Goal: Information Seeking & Learning: Learn about a topic

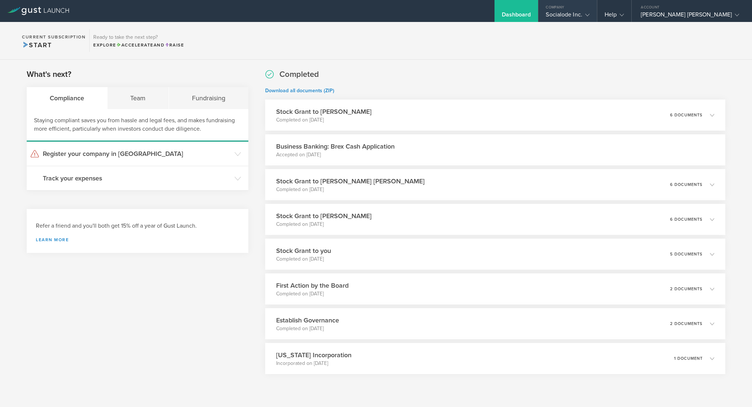
click at [589, 16] on div "Socialode Inc." at bounding box center [568, 16] width 44 height 11
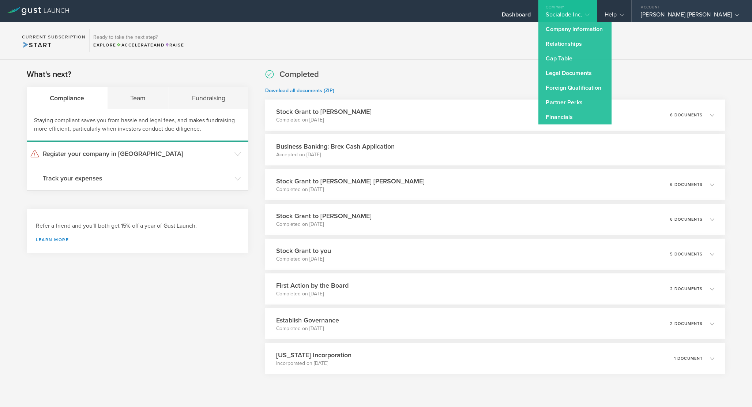
click at [695, 12] on div "[PERSON_NAME] [PERSON_NAME]" at bounding box center [690, 16] width 98 height 11
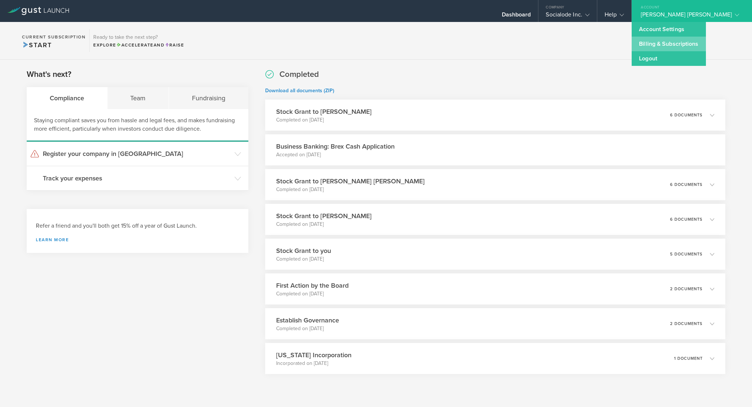
click at [675, 48] on link "Billing & Subscriptions" at bounding box center [669, 44] width 74 height 15
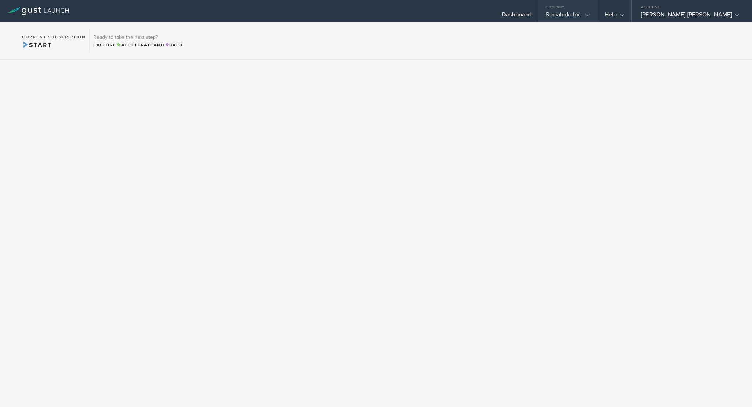
click at [597, 8] on div "Company" at bounding box center [568, 5] width 58 height 11
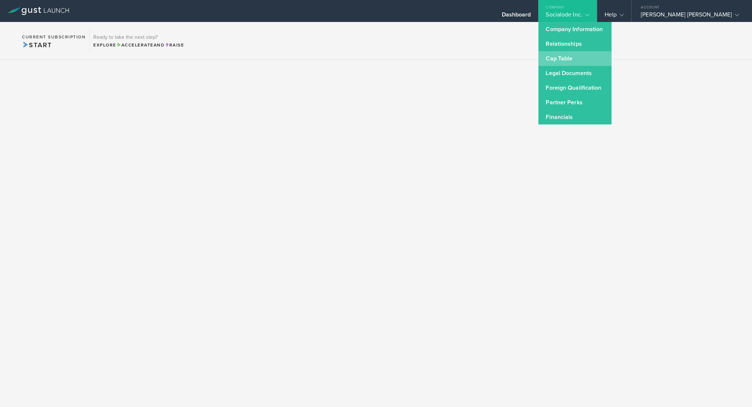
click at [599, 53] on link "Cap Table" at bounding box center [575, 58] width 73 height 15
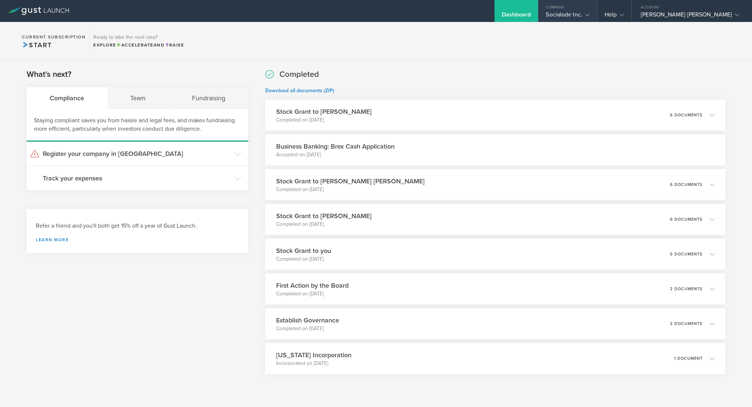
click at [597, 10] on div "Company" at bounding box center [568, 5] width 58 height 11
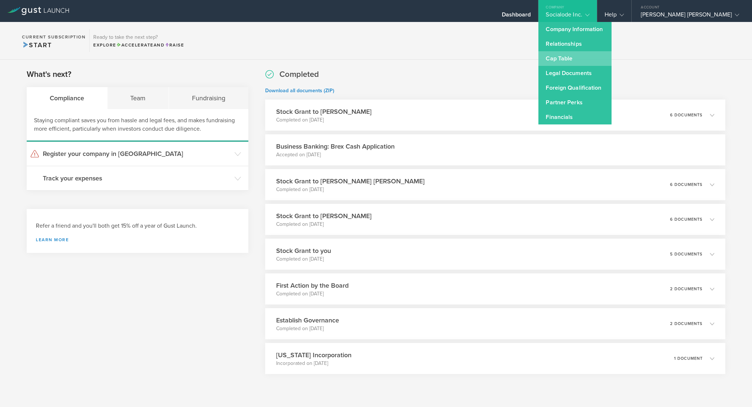
click at [610, 58] on link "Cap Table" at bounding box center [575, 58] width 73 height 15
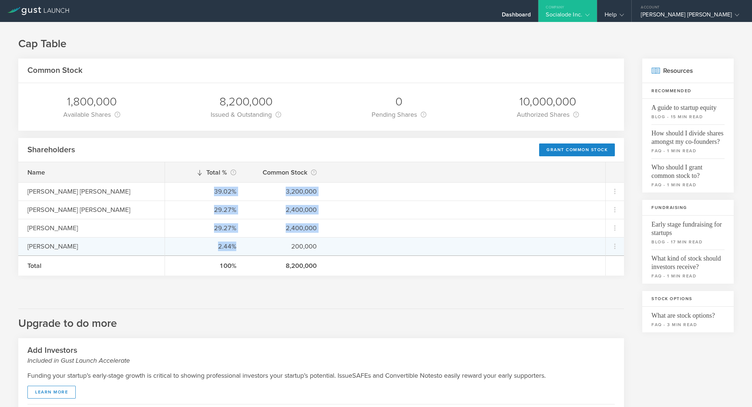
drag, startPoint x: 215, startPoint y: 189, endPoint x: 239, endPoint y: 244, distance: 59.7
click at [239, 244] on div "Total % This is the percentage of each shareholder’s ownership, relative to the…" at bounding box center [385, 218] width 441 height 113
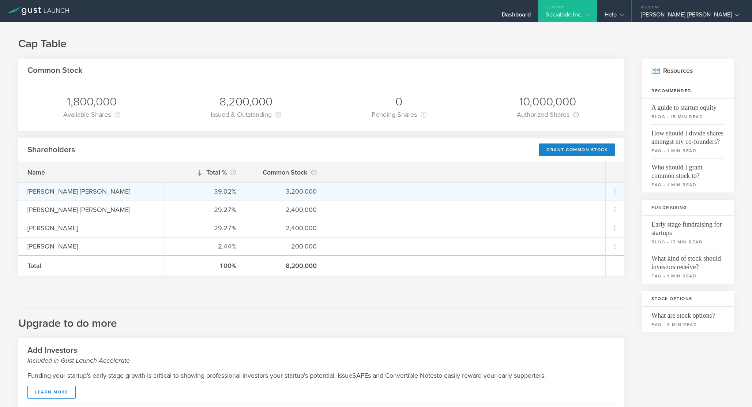
click at [251, 198] on div "39.02% 3,200,000" at bounding box center [385, 191] width 441 height 18
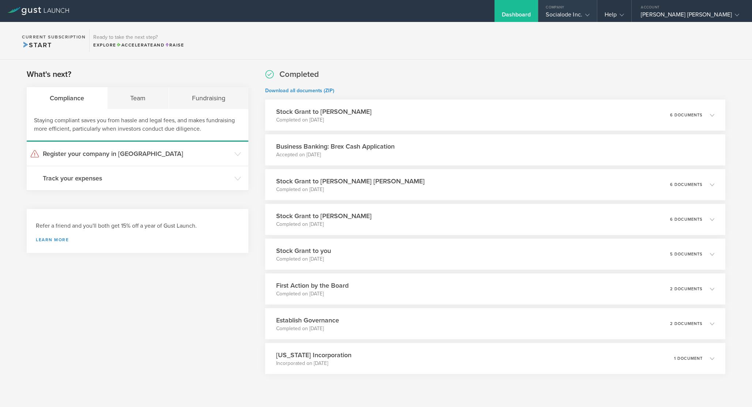
click at [589, 22] on div "Socialode Inc." at bounding box center [568, 16] width 44 height 11
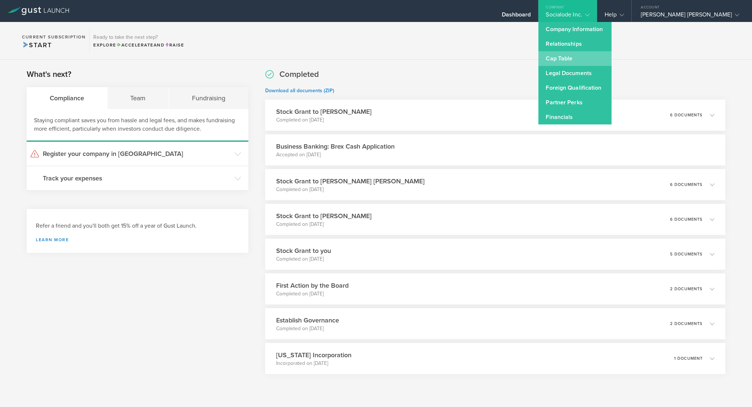
click at [612, 56] on link "Cap Table" at bounding box center [575, 58] width 73 height 15
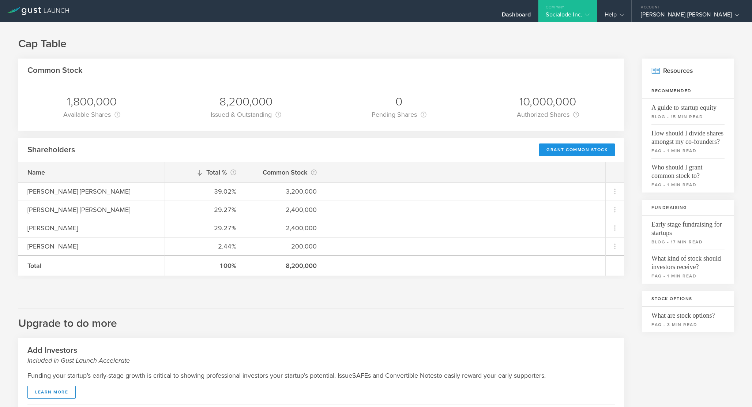
click at [568, 148] on div "Grant Common Stock" at bounding box center [577, 149] width 76 height 13
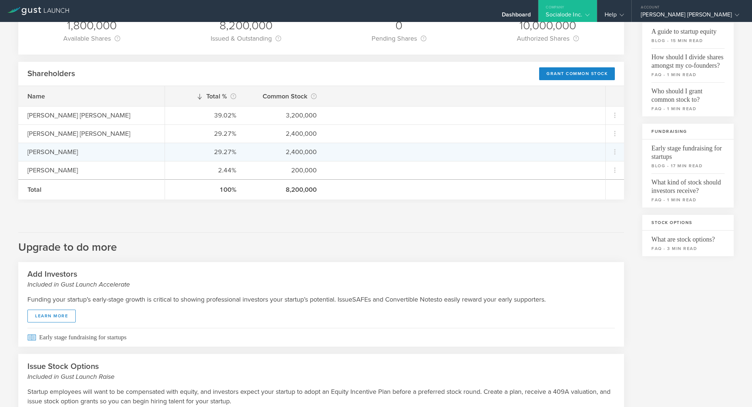
scroll to position [143, 0]
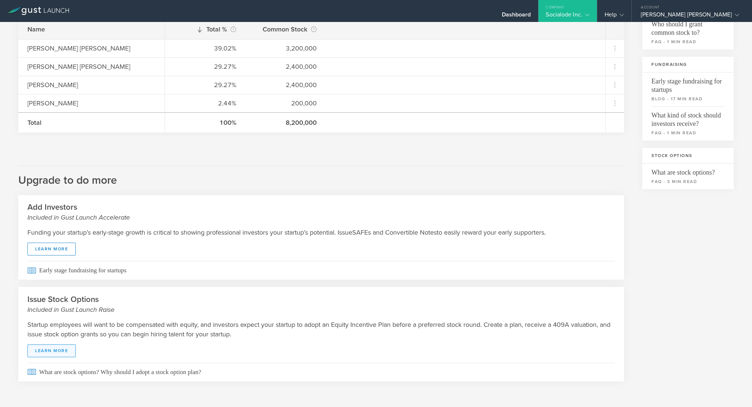
click at [59, 352] on link "learn more" at bounding box center [51, 350] width 48 height 13
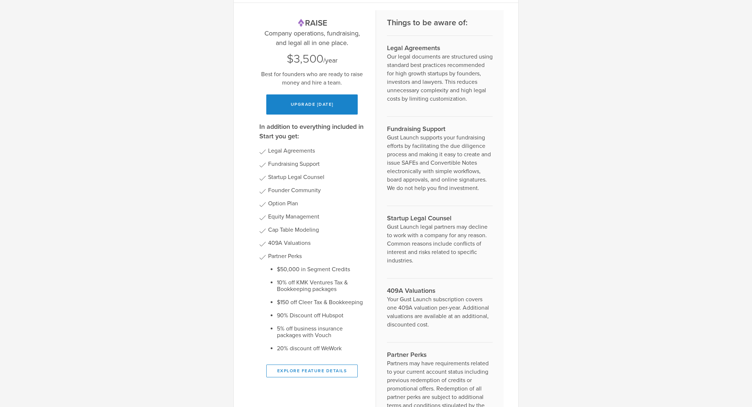
scroll to position [0, 0]
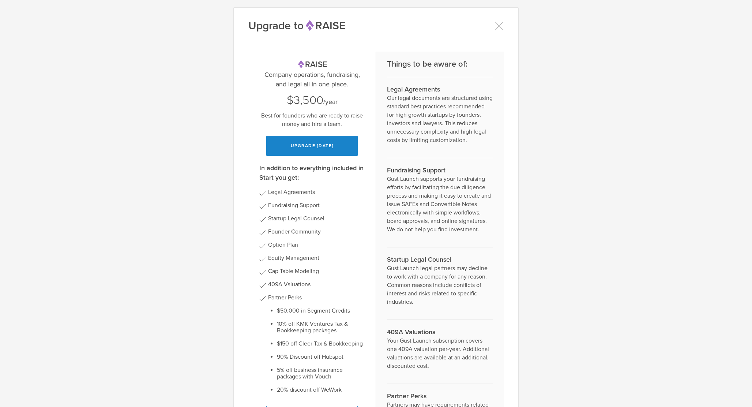
click at [502, 23] on div "Upgrade to Raise" at bounding box center [376, 26] width 285 height 37
click at [495, 25] on icon at bounding box center [499, 25] width 9 height 9
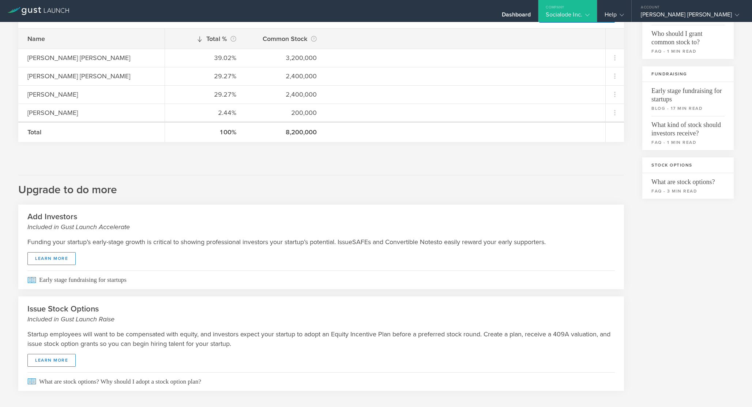
scroll to position [143, 0]
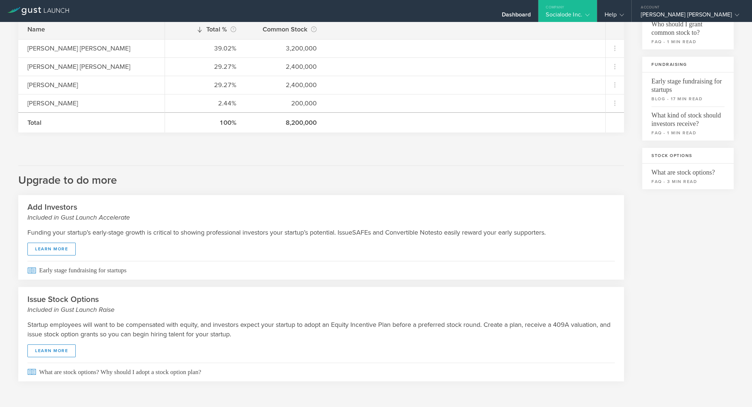
click at [589, 20] on div "Socialode Inc." at bounding box center [568, 16] width 44 height 11
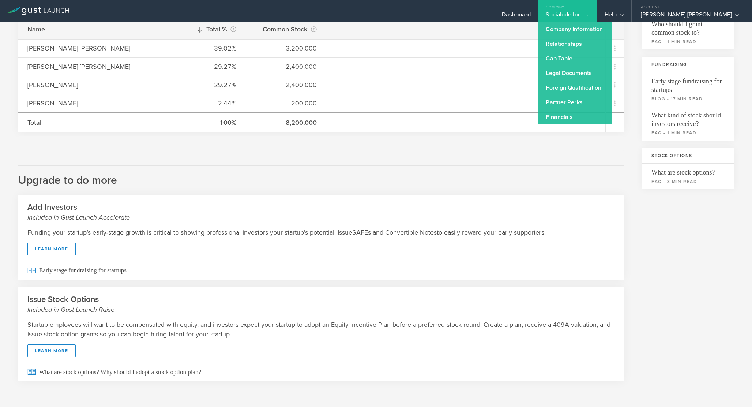
click at [354, 230] on p "Funding your startup’s early-stage growth is critical to showing professional i…" at bounding box center [321, 233] width 588 height 10
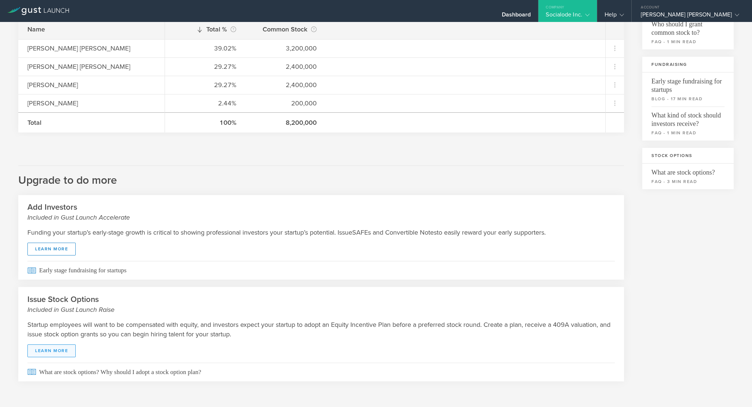
click at [59, 346] on link "learn more" at bounding box center [51, 350] width 48 height 13
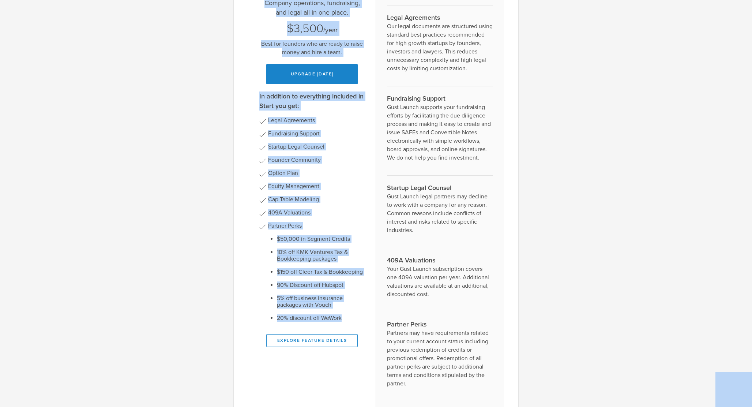
scroll to position [0, 0]
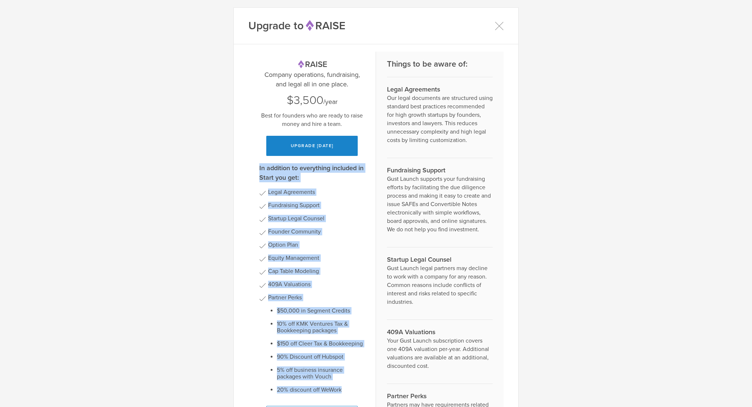
drag, startPoint x: 352, startPoint y: 289, endPoint x: 255, endPoint y: 168, distance: 154.6
click at [255, 168] on div "Raise Company operations, fundraising, and legal all in one place. $3,500 /year…" at bounding box center [312, 266] width 128 height 428
copy div "In addition to everything included in Start you get: Legal Agreements Fundraisi…"
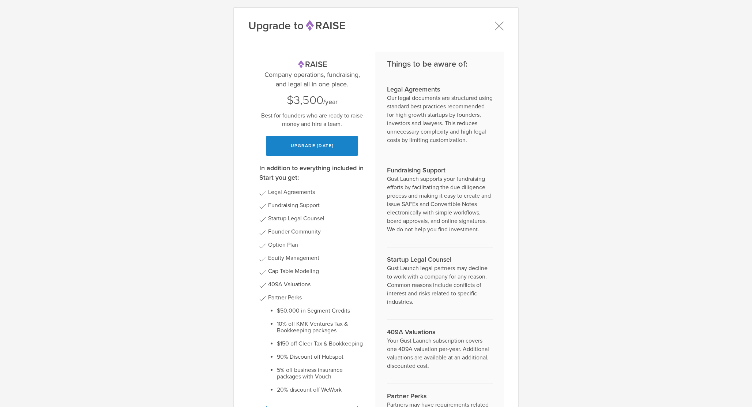
click at [499, 28] on icon at bounding box center [499, 25] width 9 height 9
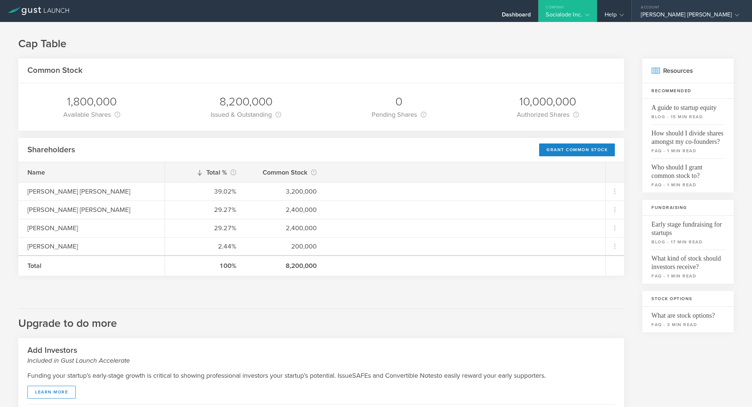
click at [710, 15] on div "[PERSON_NAME] [PERSON_NAME]" at bounding box center [690, 16] width 98 height 11
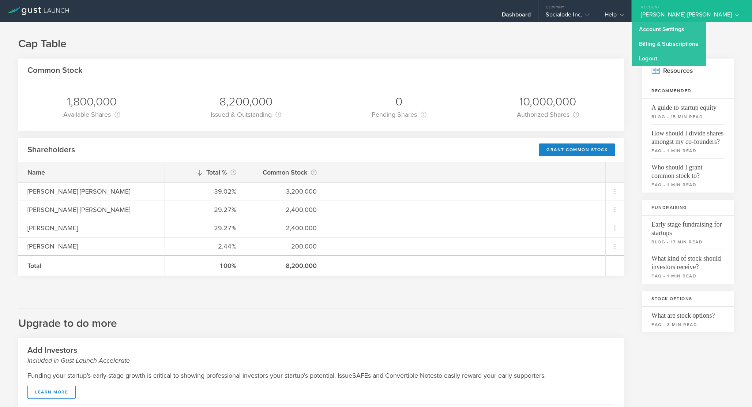
click at [609, 49] on h1 "Cap Table" at bounding box center [376, 44] width 716 height 15
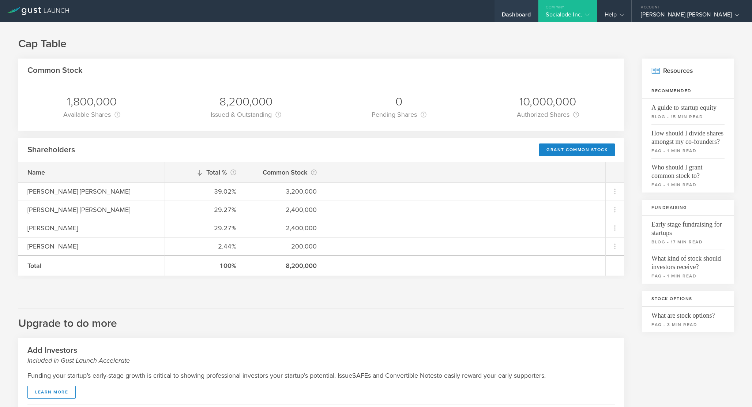
click at [531, 13] on div "Dashboard" at bounding box center [516, 16] width 29 height 11
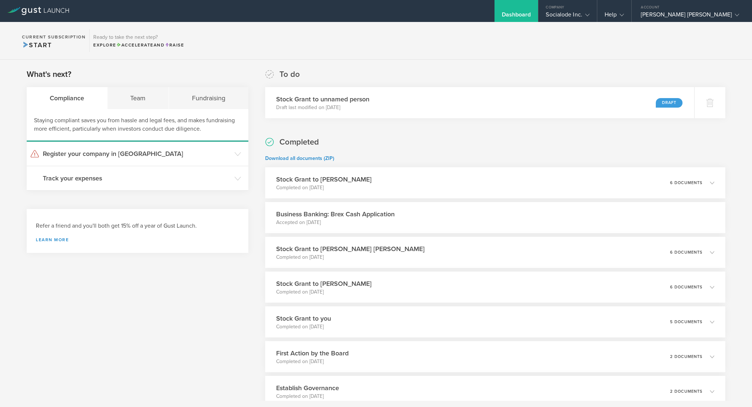
click at [34, 12] on icon at bounding box center [36, 10] width 4 height 5
click at [705, 19] on div "[PERSON_NAME] [PERSON_NAME]" at bounding box center [690, 16] width 98 height 11
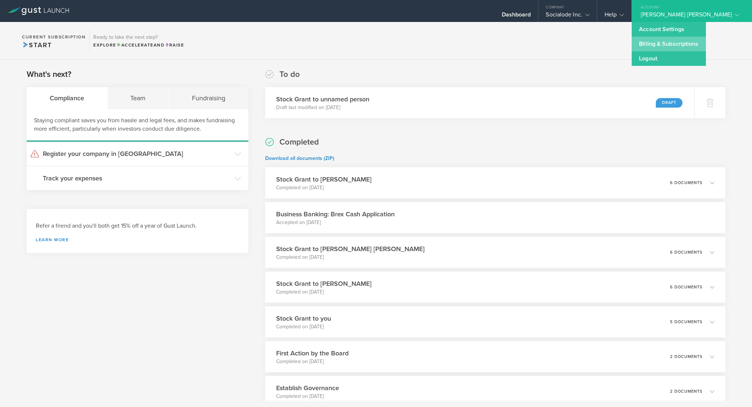
click at [706, 46] on link "Billing & Subscriptions" at bounding box center [669, 44] width 74 height 15
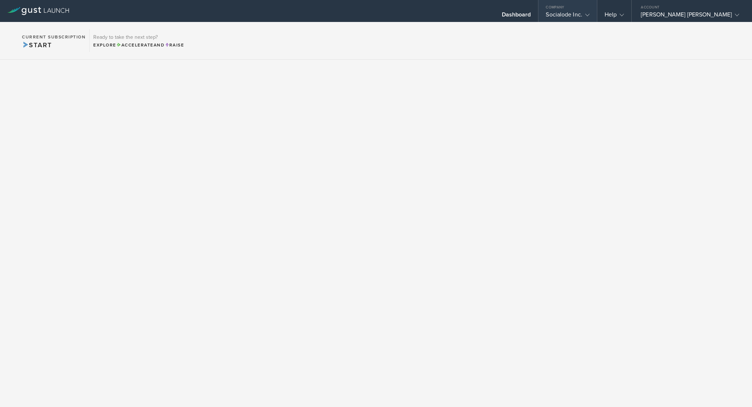
click at [589, 13] on div "Socialode Inc." at bounding box center [568, 16] width 44 height 11
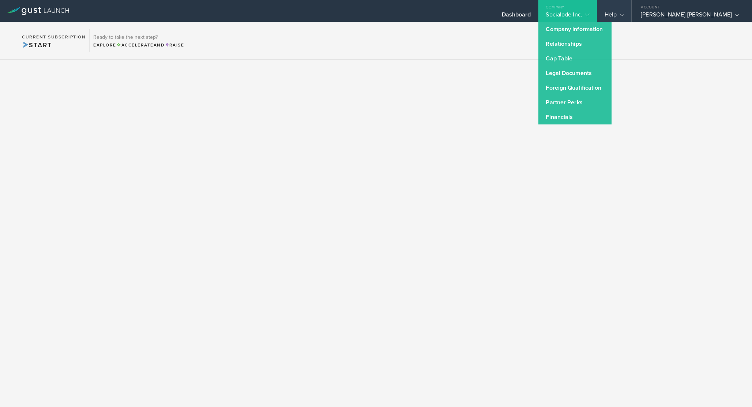
click at [624, 16] on gust-icon at bounding box center [620, 14] width 7 height 7
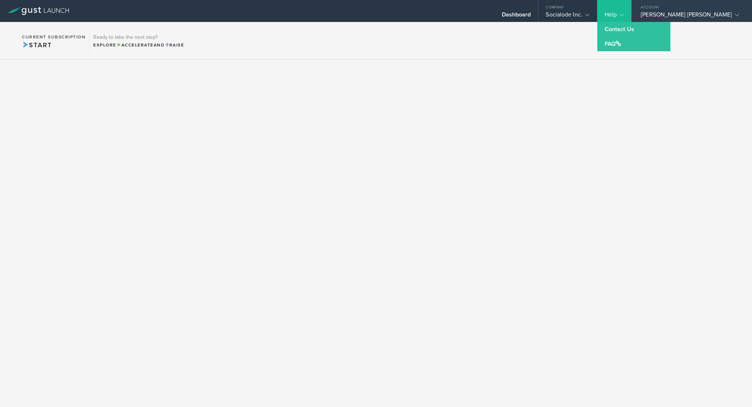
click at [688, 15] on div "[PERSON_NAME] [PERSON_NAME]" at bounding box center [690, 16] width 98 height 11
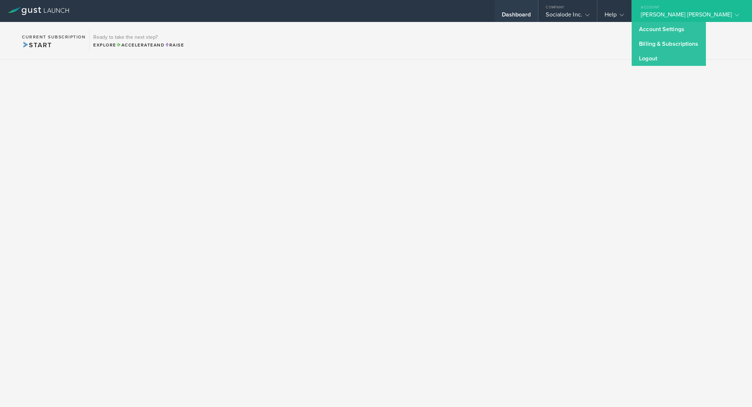
click at [539, 8] on div "Dashboard" at bounding box center [517, 11] width 44 height 22
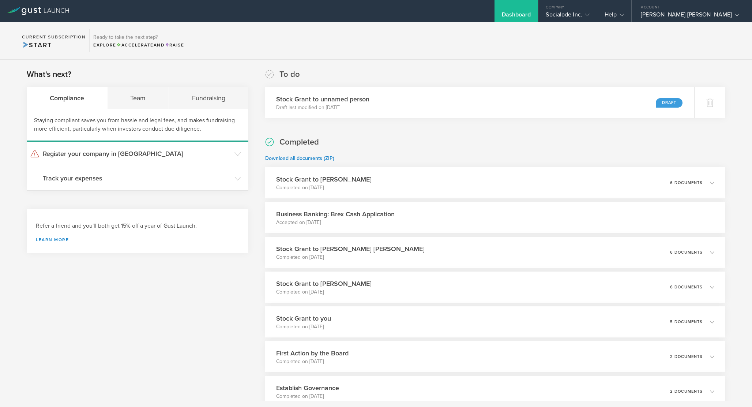
click at [219, 321] on div "What's next? Compliance Team Fundraising Staying compliant saves you from hassl…" at bounding box center [138, 273] width 222 height 409
click at [220, 104] on div "Fundraising" at bounding box center [208, 98] width 79 height 22
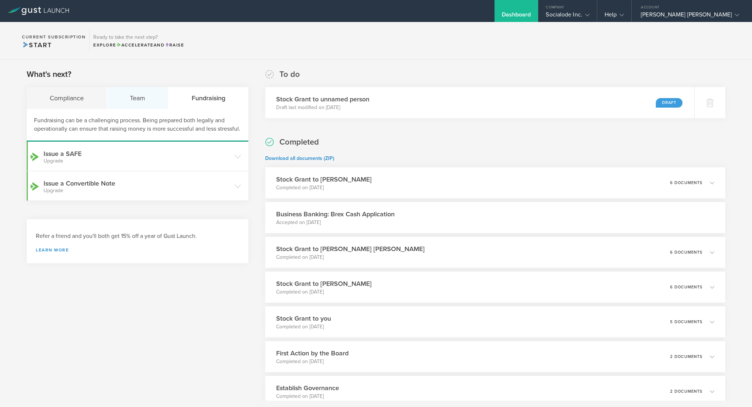
click at [142, 93] on div "Team" at bounding box center [138, 98] width 62 height 22
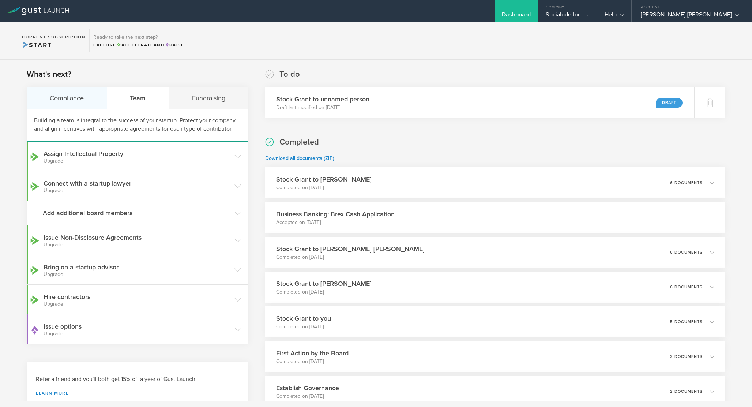
click at [85, 100] on div "Compliance" at bounding box center [67, 98] width 80 height 22
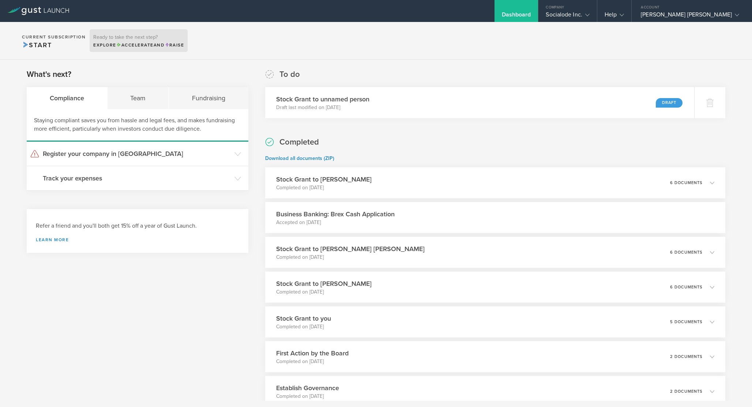
click at [134, 40] on h3 "Ready to take the next step?" at bounding box center [138, 37] width 91 height 5
